Goal: Information Seeking & Learning: Learn about a topic

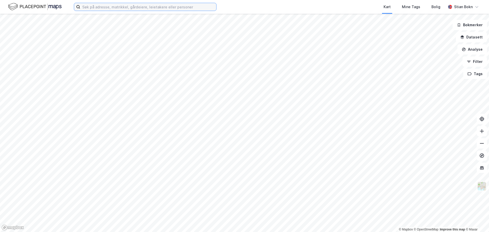
click at [110, 8] on input at bounding box center [148, 7] width 136 height 8
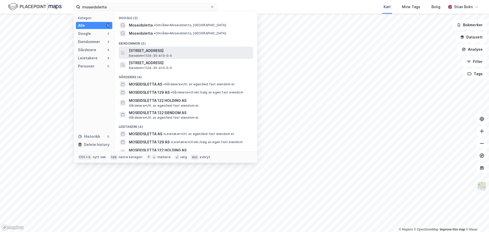
click at [147, 55] on span "Eiendom • 1124-35-410-0-0" at bounding box center [150, 56] width 43 height 4
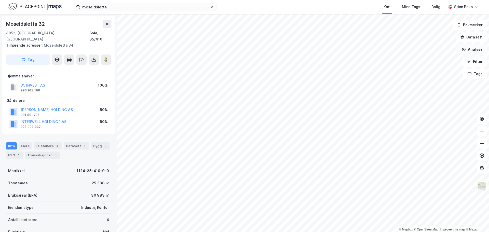
click at [474, 50] on button "Analyse" at bounding box center [473, 49] width 30 height 10
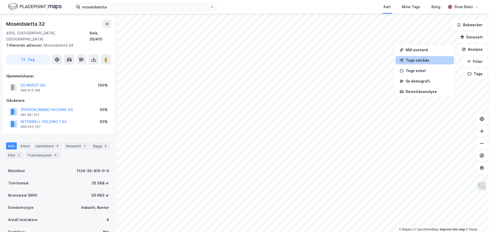
click at [436, 64] on div "Tegn område" at bounding box center [425, 60] width 59 height 8
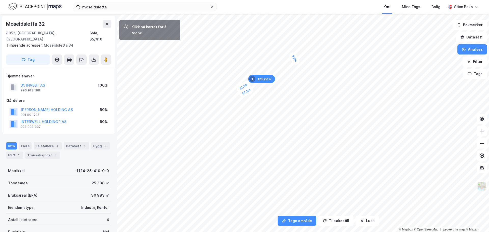
click at [298, 63] on div "5,6m" at bounding box center [294, 58] width 13 height 15
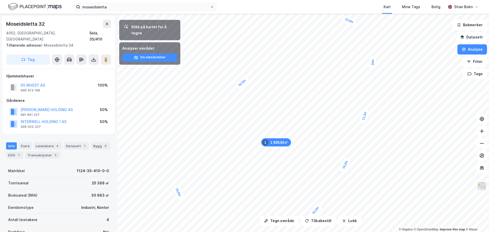
drag, startPoint x: 233, startPoint y: 82, endPoint x: 245, endPoint y: 82, distance: 12.5
click at [245, 82] on div "52,5m" at bounding box center [242, 82] width 16 height 15
drag, startPoint x: 227, startPoint y: 97, endPoint x: 238, endPoint y: 93, distance: 11.9
click at [238, 93] on div "36,8m" at bounding box center [239, 91] width 16 height 16
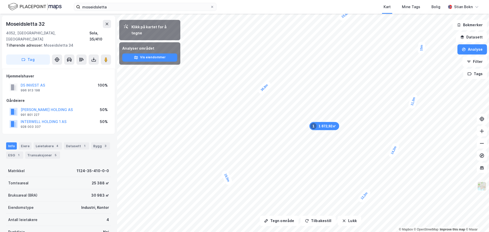
drag, startPoint x: 240, startPoint y: 93, endPoint x: 265, endPoint y: 90, distance: 25.9
click at [265, 90] on div "36,8m" at bounding box center [265, 88] width 16 height 16
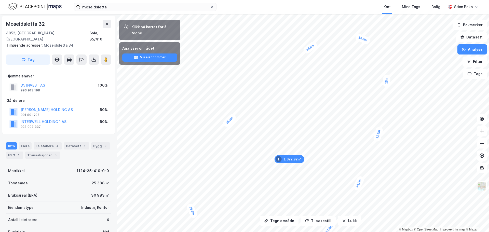
drag, startPoint x: 275, startPoint y: 89, endPoint x: 231, endPoint y: 122, distance: 54.9
click at [231, 122] on div "36,8m" at bounding box center [230, 121] width 16 height 16
drag, startPoint x: 232, startPoint y: 122, endPoint x: 243, endPoint y: 121, distance: 11.0
click at [243, 121] on div "36,8m" at bounding box center [241, 120] width 16 height 16
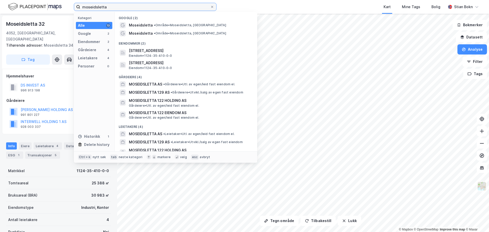
click at [170, 5] on input "moseidsletta" at bounding box center [145, 7] width 130 height 8
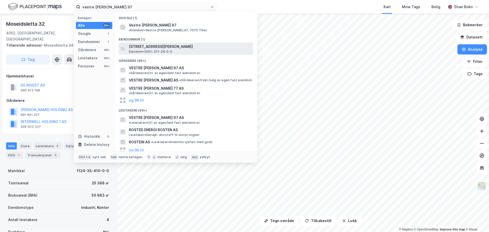
click at [165, 50] on span "Eiendom • 5001-317-36-0-0" at bounding box center [151, 52] width 44 height 4
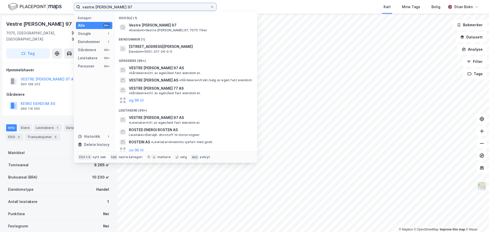
drag, startPoint x: 123, startPoint y: 7, endPoint x: 14, endPoint y: 6, distance: 108.6
click at [18, 6] on div "vestre [PERSON_NAME] 97 Kategori Alle 99+ Google 1 Eiendommer 1 Gårdeiere 99+ L…" at bounding box center [244, 7] width 489 height 14
paste input "[STREET_ADDRESS],"
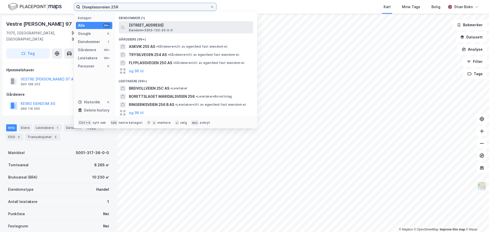
type input "Diseplassveien 25R"
click at [166, 27] on span "[STREET_ADDRESS]" at bounding box center [190, 25] width 122 height 6
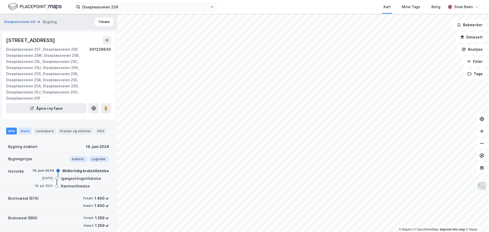
click at [25, 132] on div "Eiere" at bounding box center [25, 131] width 13 height 7
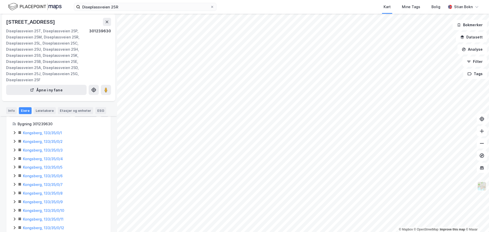
scroll to position [71, 0]
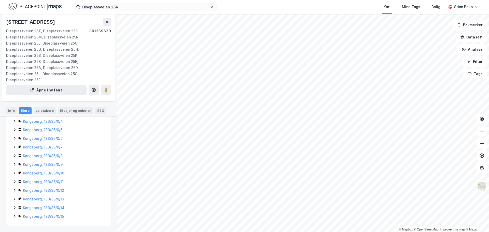
click at [14, 216] on icon at bounding box center [14, 216] width 4 height 4
click at [13, 191] on icon at bounding box center [14, 190] width 4 height 4
click at [15, 182] on icon at bounding box center [14, 182] width 4 height 4
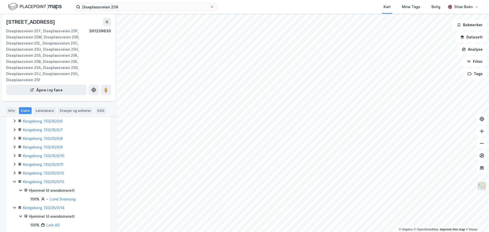
click at [15, 174] on icon at bounding box center [14, 173] width 4 height 4
click at [15, 165] on icon at bounding box center [14, 164] width 4 height 4
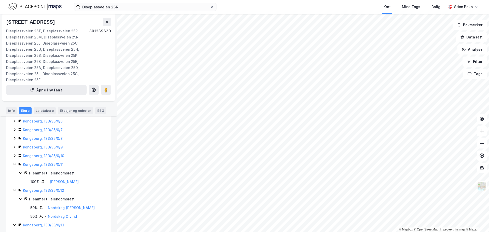
click at [16, 157] on icon at bounding box center [14, 156] width 4 height 4
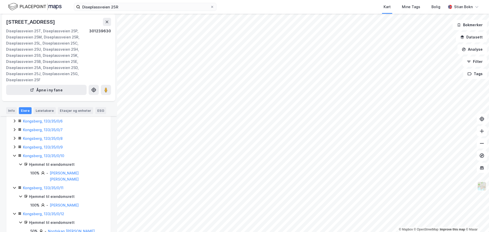
click at [15, 146] on icon at bounding box center [14, 147] width 4 height 4
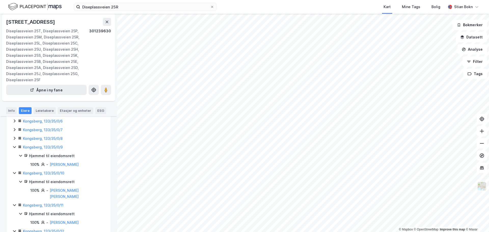
click at [14, 140] on icon at bounding box center [15, 138] width 2 height 3
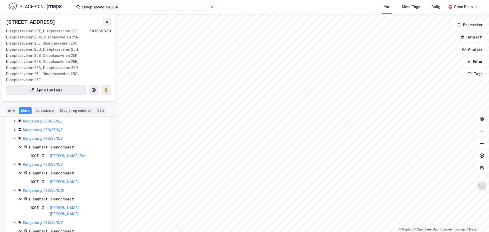
click at [15, 131] on icon at bounding box center [14, 130] width 4 height 4
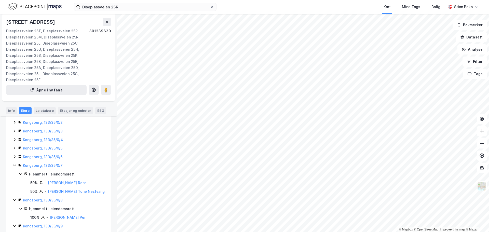
scroll to position [38, 0]
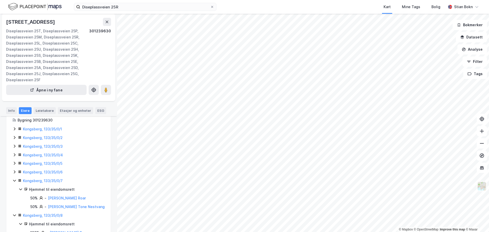
click at [14, 170] on div "Kongsberg, 133/35/0/6" at bounding box center [58, 172] width 92 height 6
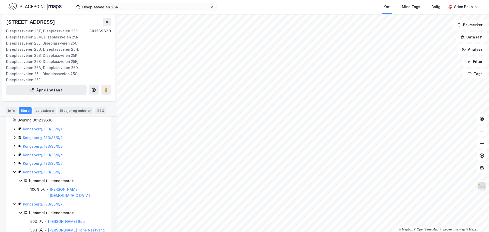
click at [15, 164] on icon at bounding box center [15, 163] width 2 height 3
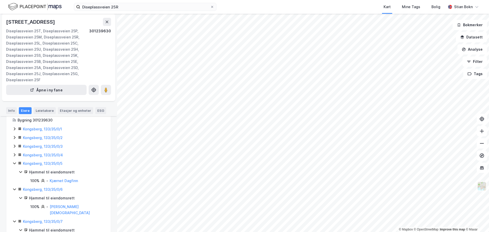
click at [15, 155] on icon at bounding box center [15, 154] width 2 height 3
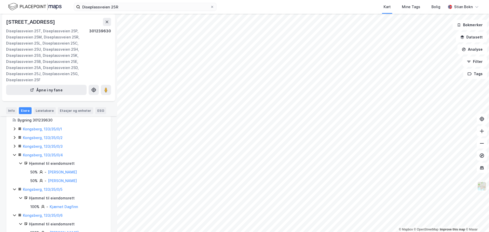
click at [15, 147] on icon at bounding box center [15, 146] width 2 height 3
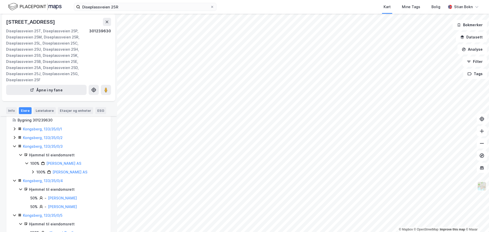
click at [14, 138] on icon at bounding box center [14, 138] width 4 height 4
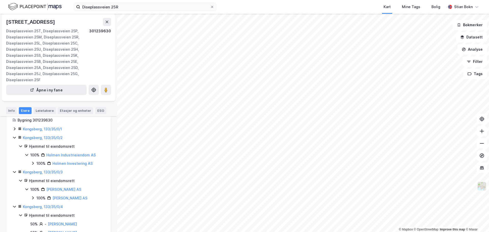
click at [15, 130] on icon at bounding box center [15, 128] width 2 height 3
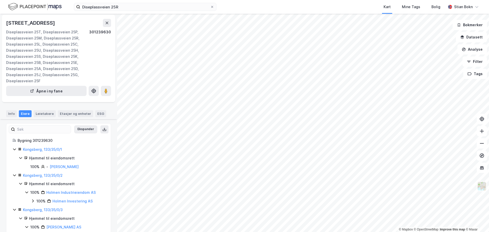
scroll to position [0, 0]
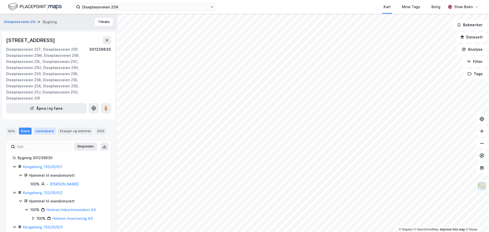
click at [36, 132] on div "Leietakere" at bounding box center [45, 131] width 22 height 7
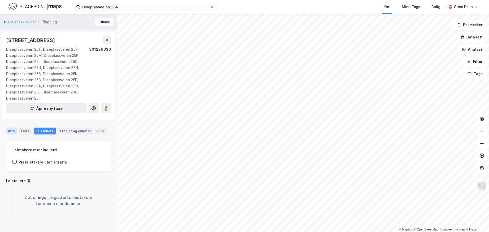
click at [9, 132] on div "Info" at bounding box center [11, 131] width 11 height 7
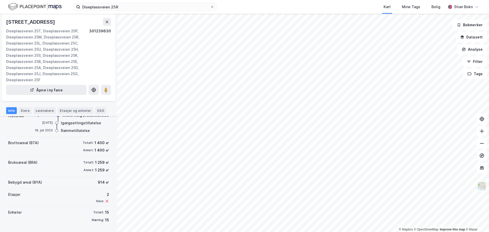
scroll to position [56, 0]
